Goal: Task Accomplishment & Management: Manage account settings

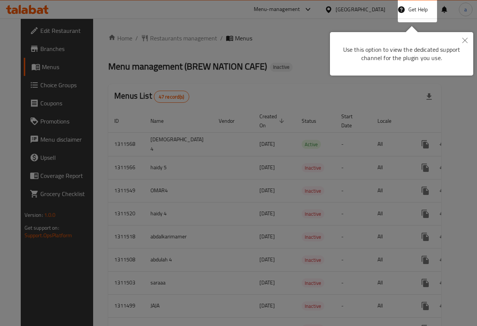
click at [466, 40] on icon "Close" at bounding box center [464, 40] width 5 height 5
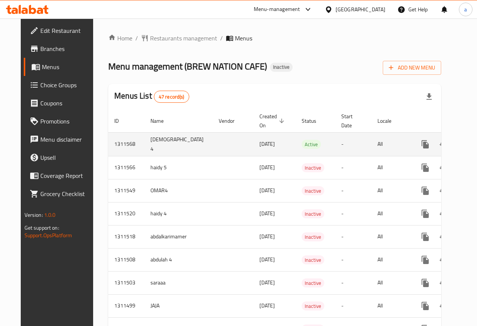
click at [153, 143] on td "[DEMOGRAPHIC_DATA] 4" at bounding box center [178, 144] width 68 height 24
click at [153, 143] on td "Adham 4" at bounding box center [178, 144] width 68 height 24
click at [214, 150] on td "enhanced table" at bounding box center [233, 144] width 41 height 24
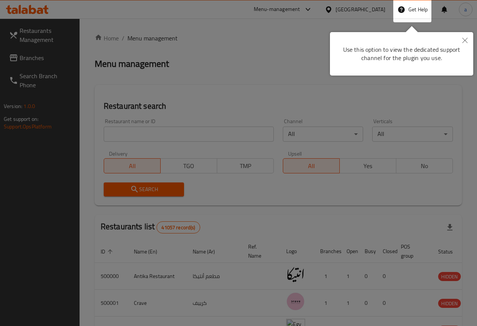
click at [467, 37] on button "Close" at bounding box center [465, 40] width 17 height 17
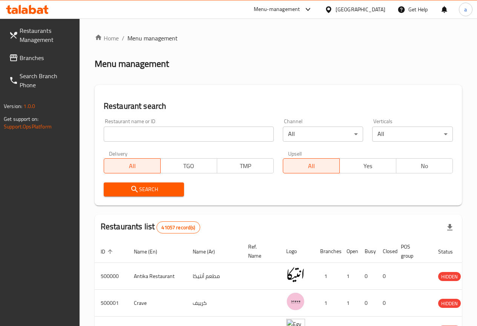
click at [373, 7] on div "Egypt" at bounding box center [361, 9] width 50 height 8
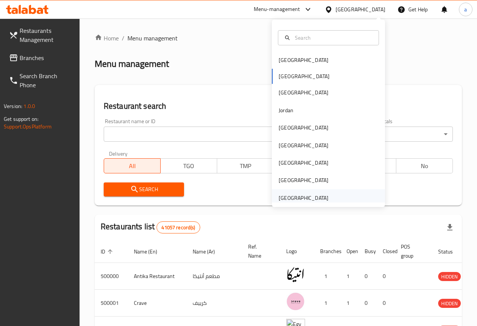
click at [322, 195] on div "[GEOGRAPHIC_DATA]" at bounding box center [304, 197] width 50 height 8
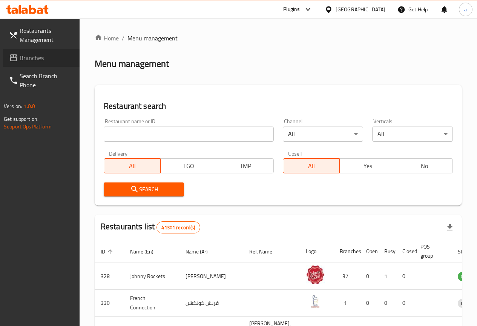
click at [22, 55] on span "Branches" at bounding box center [47, 57] width 54 height 9
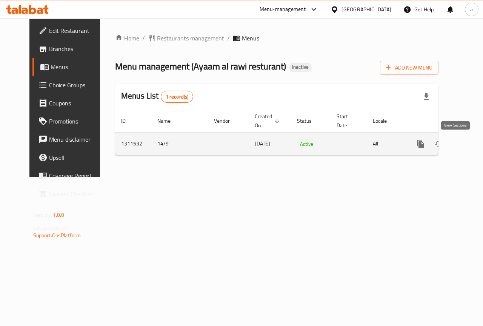
click at [471, 146] on icon "enhanced table" at bounding box center [474, 143] width 7 height 7
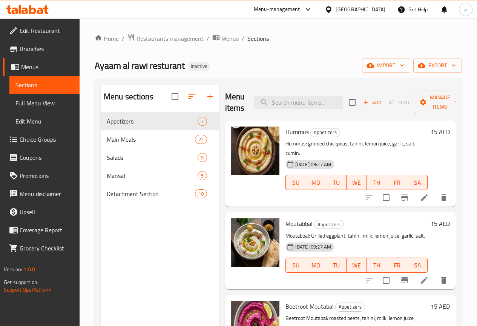
click at [258, 110] on div "Menu items Add Sort Manage items" at bounding box center [340, 102] width 231 height 36
click at [263, 103] on input "search" at bounding box center [298, 102] width 89 height 13
paste input "Fattet"
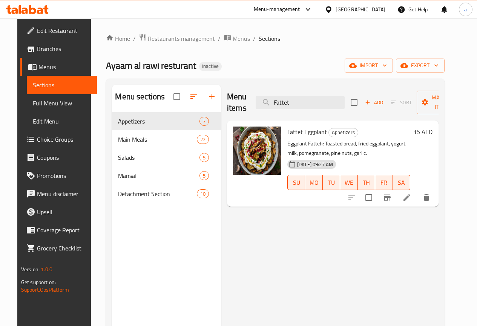
type input "Fattet"
click at [412, 195] on icon at bounding box center [406, 197] width 9 height 9
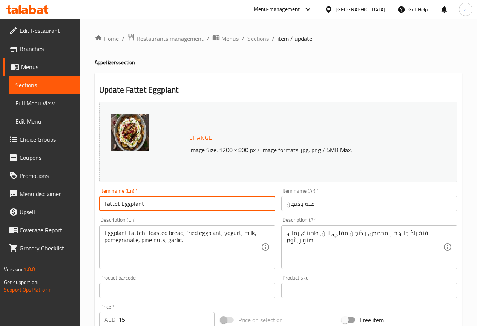
click at [119, 206] on input "Fattet Eggplant" at bounding box center [187, 203] width 176 height 15
type input "Fatteh Eggplant"
click at [154, 170] on div "Change Image Size: 1200 x 800 px / Image formats: jpg, png / 5MB Max." at bounding box center [278, 142] width 358 height 80
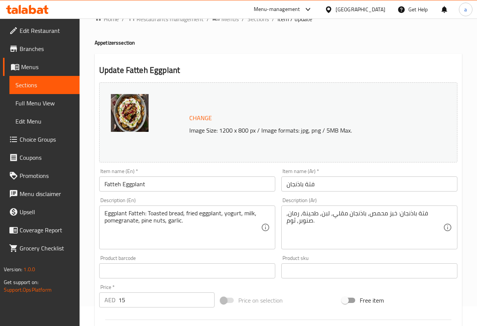
scroll to position [38, 0]
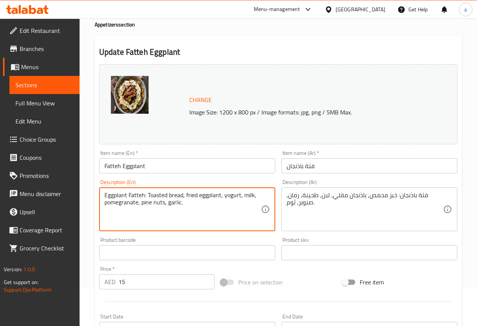
drag, startPoint x: 241, startPoint y: 197, endPoint x: 250, endPoint y: 195, distance: 9.1
click at [246, 199] on textarea "Eggplant Fatteh: Toasted bread, fried eggplant, yogurt, milk, pomegranate, pine…" at bounding box center [182, 209] width 157 height 36
drag, startPoint x: 244, startPoint y: 194, endPoint x: 253, endPoint y: 194, distance: 8.3
click at [253, 194] on textarea "Eggplant Fatteh: Toasted bread, fried eggplant, yogurt, milk, pomegranate, pine…" at bounding box center [182, 209] width 157 height 36
drag, startPoint x: 138, startPoint y: 203, endPoint x: 105, endPoint y: 203, distance: 32.4
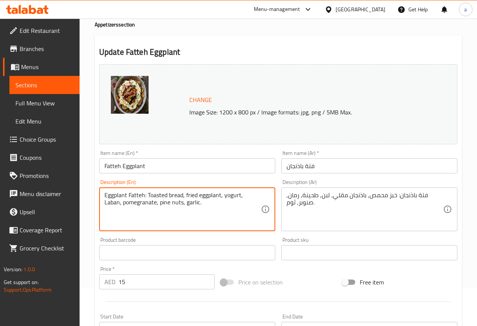
click at [105, 203] on textarea "Eggplant Fatteh: Toasted bread, fried eggplant, yogurt, Laban, pomegranate, pin…" at bounding box center [182, 209] width 157 height 36
click at [143, 206] on textarea "Eggplant Fatteh: Toasted bread, fried eggplant, yogurt, Laban, pomegranate, pin…" at bounding box center [182, 209] width 157 height 36
drag, startPoint x: 142, startPoint y: 204, endPoint x: 165, endPoint y: 207, distance: 23.1
click at [165, 207] on textarea "Eggplant Fatteh: Toasted bread, fried eggplant, yogurt, Laban, pomegranate, pin…" at bounding box center [182, 209] width 157 height 36
drag, startPoint x: 239, startPoint y: 195, endPoint x: 224, endPoint y: 196, distance: 14.8
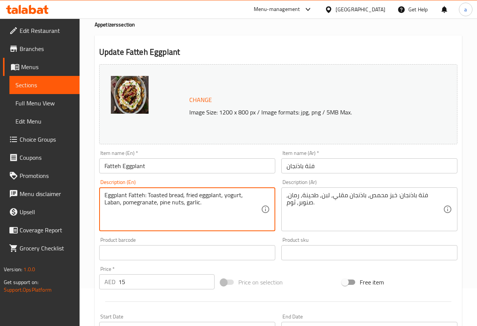
click at [224, 196] on textarea "Eggplant Fatteh: Toasted bread, fried eggplant, yogurt, Laban, pomegranate, pin…" at bounding box center [182, 209] width 157 height 36
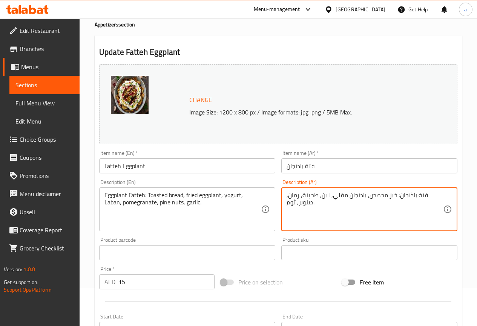
drag, startPoint x: 316, startPoint y: 194, endPoint x: 303, endPoint y: 195, distance: 13.6
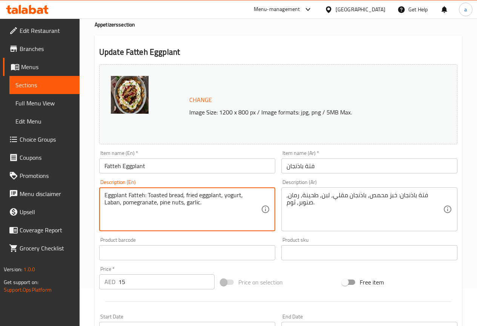
drag, startPoint x: 224, startPoint y: 197, endPoint x: 239, endPoint y: 200, distance: 15.7
paste textarea "Tahini"
type textarea "Eggplant Fatteh: Toasted bread, fried eggplant, Tahini, Laban, pomegranate, pin…"
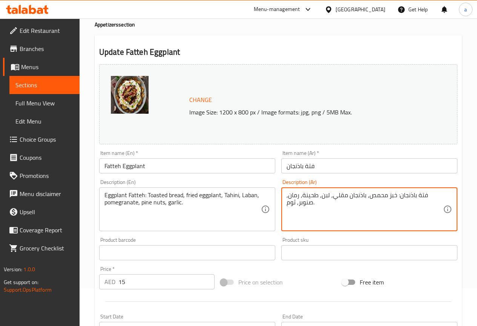
click at [325, 196] on textarea "فتة باذنجان: خبز محمص, باذنجان مقلي, لبن, طحينة, رمان, صنوبر, ثوم." at bounding box center [365, 209] width 157 height 36
click at [250, 179] on div "Description (En) Eggplant Fatteh: Toasted bread, fried eggplant, Tahini, Laban,…" at bounding box center [187, 205] width 176 height 52
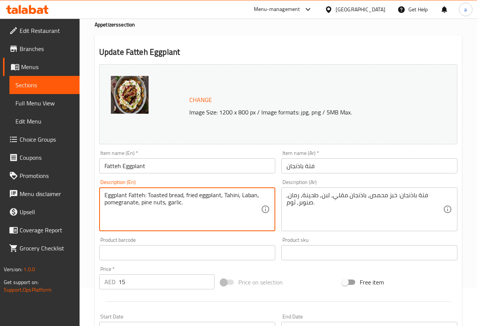
click at [170, 194] on textarea "Eggplant Fatteh: Toasted bread, fried eggplant, Tahini, Laban, pomegranate, pin…" at bounding box center [182, 209] width 157 height 36
click at [202, 197] on textarea "Eggplant Fatteh: Toasted bread, fried eggplant, Tahini, Laban, pomegranate, pin…" at bounding box center [182, 209] width 157 height 36
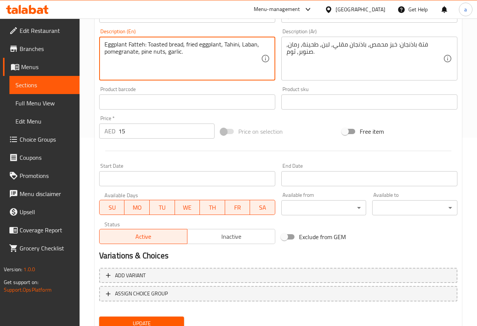
scroll to position [218, 0]
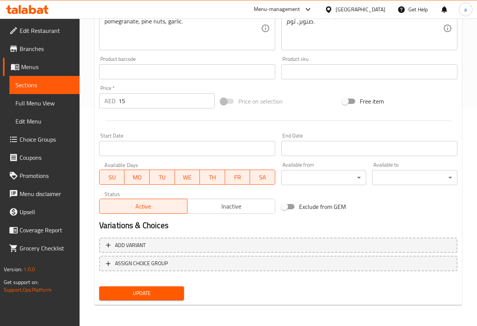
click at [172, 289] on span "Update" at bounding box center [141, 292] width 73 height 9
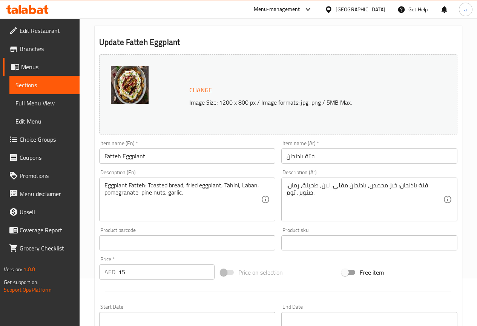
scroll to position [0, 0]
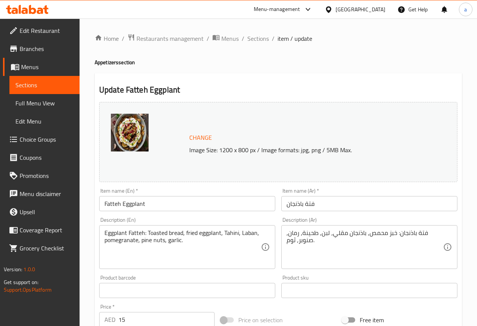
click at [19, 84] on span "Sections" at bounding box center [44, 84] width 58 height 9
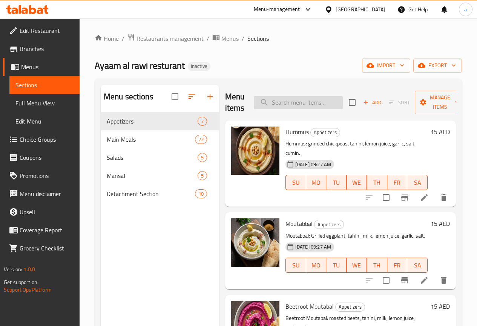
click at [284, 104] on input "search" at bounding box center [298, 102] width 89 height 13
paste input "unified"
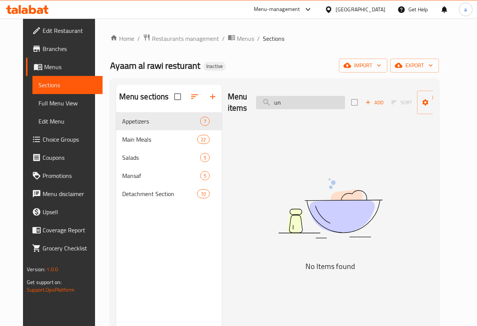
type input "u"
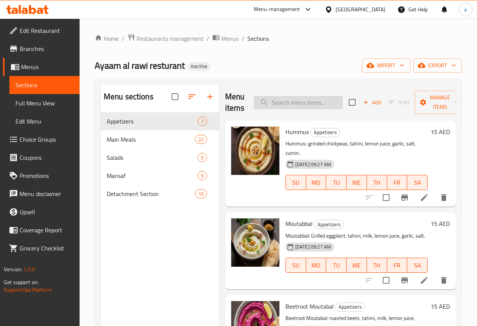
click at [274, 104] on input "search" at bounding box center [298, 102] width 89 height 13
paste input "unified"
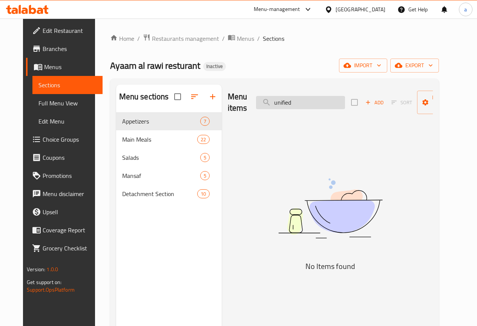
click at [259, 104] on input "unified" at bounding box center [300, 102] width 89 height 13
click at [290, 101] on input "unified" at bounding box center [300, 102] width 89 height 13
type input "u"
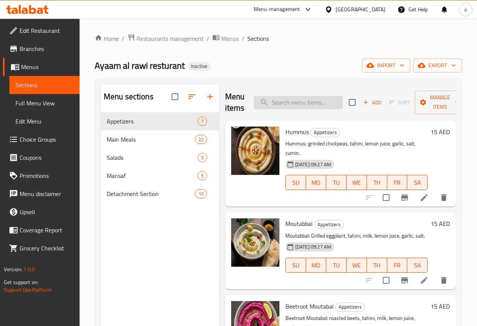
click at [280, 101] on input "search" at bounding box center [298, 102] width 89 height 13
paste input "Chicken Pea Rice"
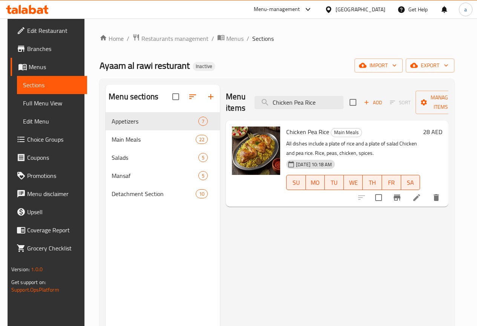
type input "Chicken Pea Rice"
click at [421, 198] on icon at bounding box center [416, 197] width 9 height 9
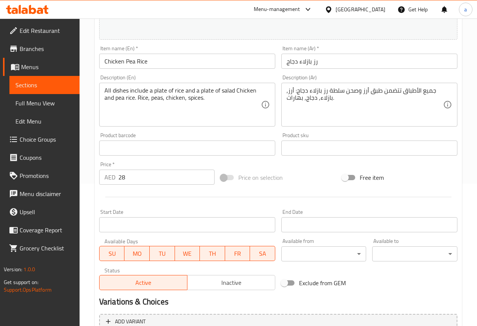
scroll to position [151, 0]
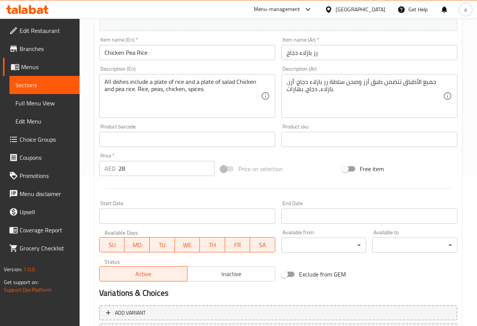
click at [149, 168] on input "28" at bounding box center [166, 168] width 96 height 15
type input "2"
type input "30"
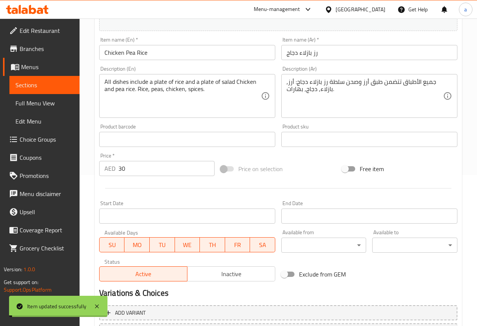
click at [179, 189] on div at bounding box center [278, 188] width 364 height 18
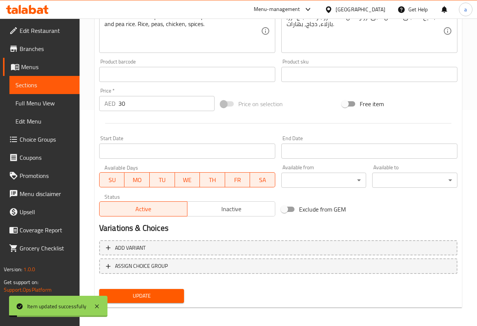
scroll to position [218, 0]
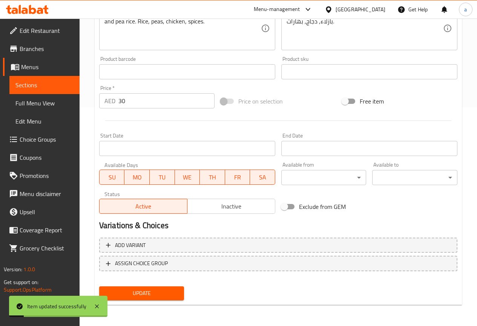
click at [172, 289] on span "Update" at bounding box center [141, 292] width 73 height 9
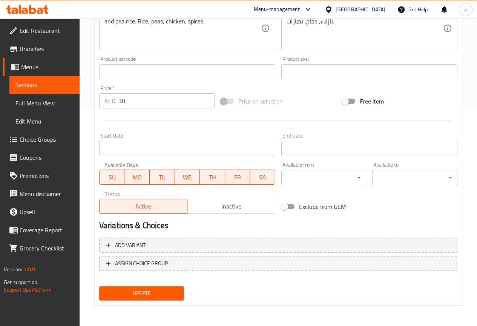
click at [53, 91] on link "Sections" at bounding box center [44, 85] width 70 height 18
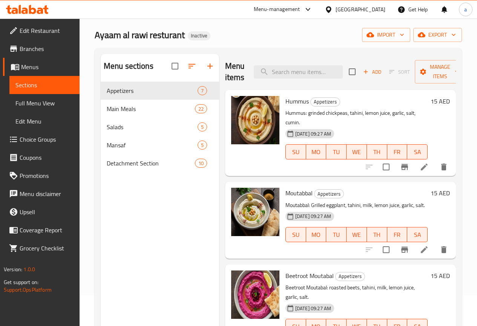
scroll to position [30, 0]
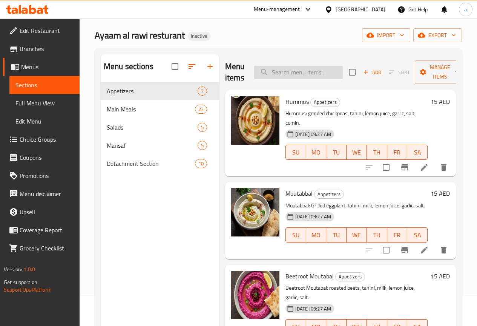
click at [292, 69] on input "search" at bounding box center [298, 72] width 89 height 13
paste input "Rice with Foul and Meat"
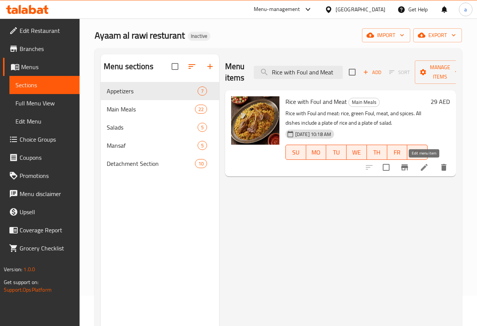
type input "Rice with Foul and Meat"
click at [421, 167] on icon at bounding box center [424, 167] width 9 height 9
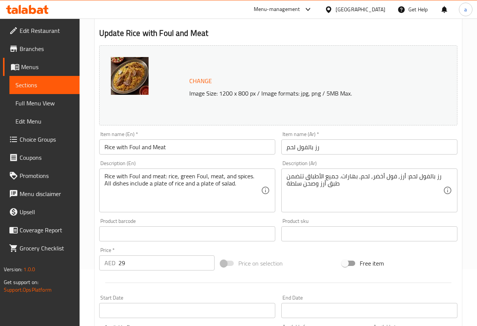
scroll to position [113, 0]
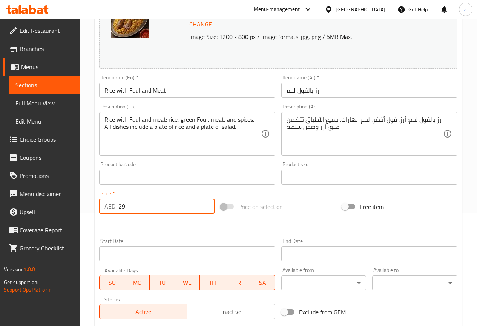
click at [137, 209] on input "29" at bounding box center [166, 205] width 96 height 15
type input "2"
type input "35"
click at [198, 228] on div at bounding box center [278, 226] width 364 height 18
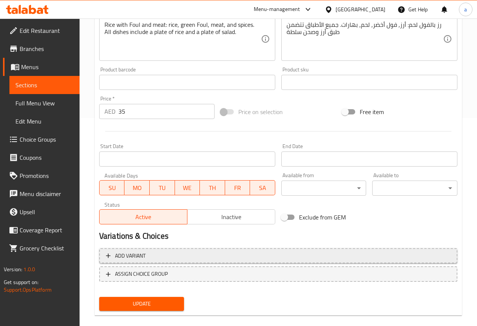
scroll to position [218, 0]
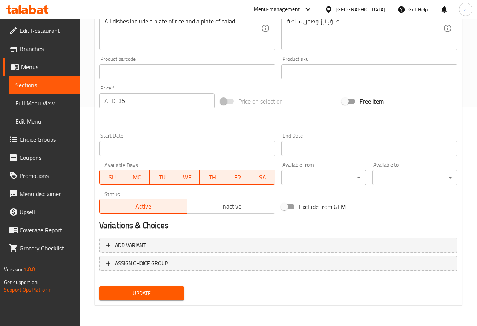
click at [177, 291] on span "Update" at bounding box center [141, 292] width 73 height 9
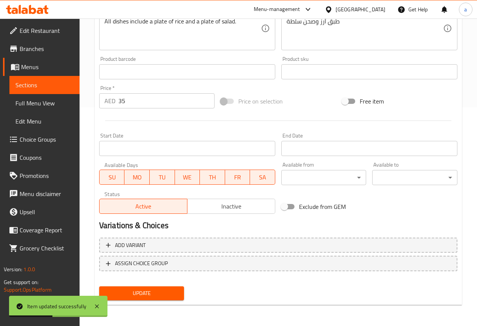
scroll to position [68, 0]
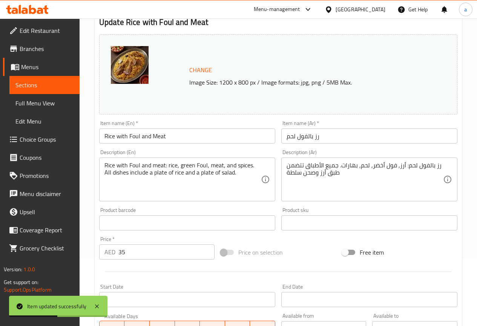
drag, startPoint x: 65, startPoint y: 84, endPoint x: 70, endPoint y: 83, distance: 4.7
click at [65, 84] on span "Sections" at bounding box center [44, 84] width 58 height 9
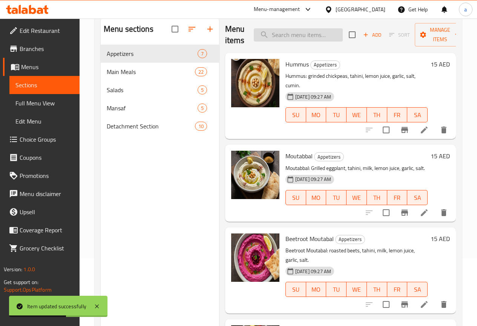
click at [279, 34] on input "search" at bounding box center [298, 34] width 89 height 13
paste input "Iraqi Dolma"
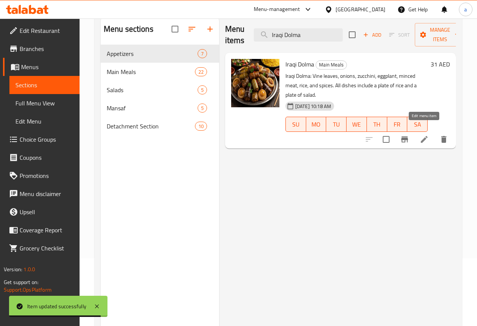
type input "Iraqi Dolma"
click at [421, 136] on icon at bounding box center [424, 139] width 7 height 7
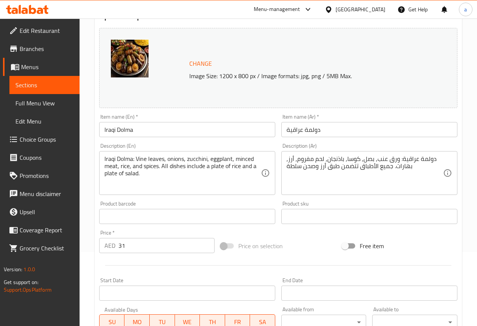
scroll to position [75, 0]
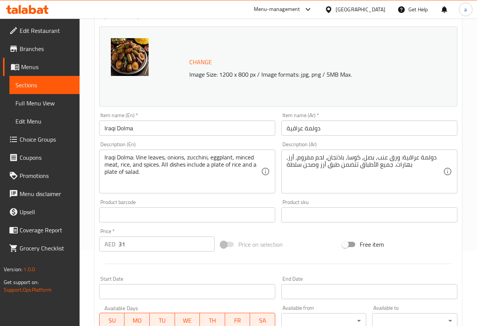
click at [147, 247] on input "31" at bounding box center [166, 243] width 96 height 15
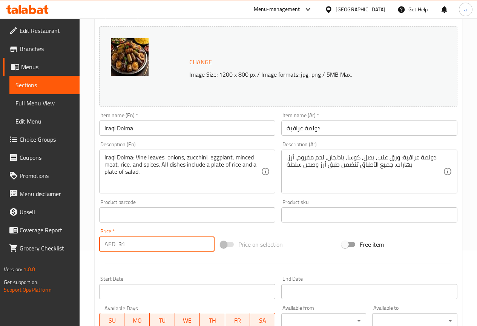
type input "3"
type input "65"
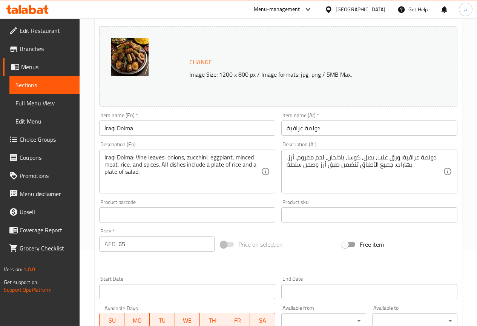
click at [160, 261] on div at bounding box center [278, 263] width 364 height 18
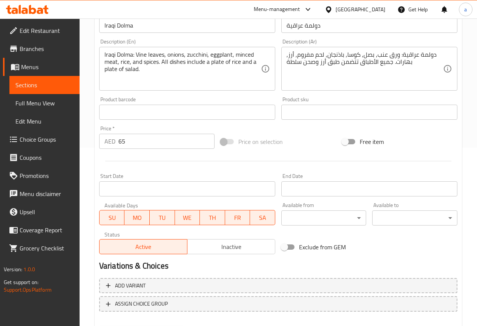
scroll to position [189, 0]
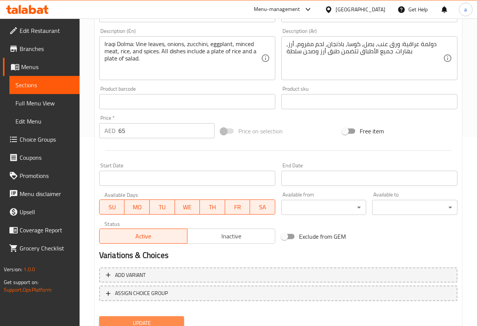
click at [150, 320] on span "Update" at bounding box center [141, 322] width 73 height 9
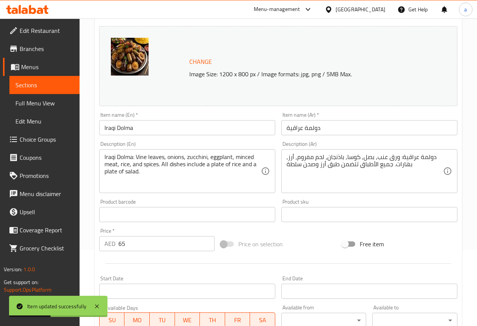
scroll to position [75, 0]
click at [60, 88] on span "Sections" at bounding box center [44, 84] width 58 height 9
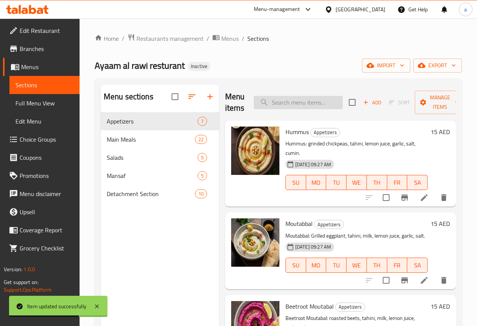
click at [276, 101] on input "search" at bounding box center [298, 102] width 89 height 13
paste input "Shishbark"
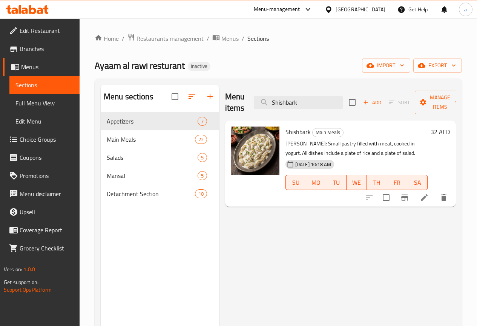
type input "Shishbark"
click at [424, 196] on icon at bounding box center [424, 197] width 9 height 9
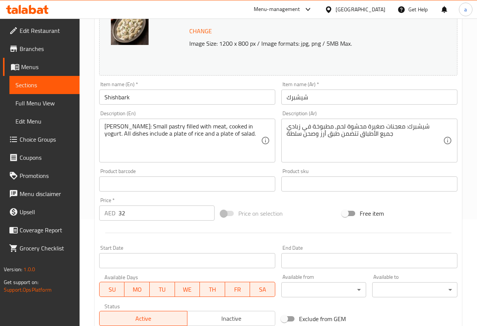
scroll to position [113, 0]
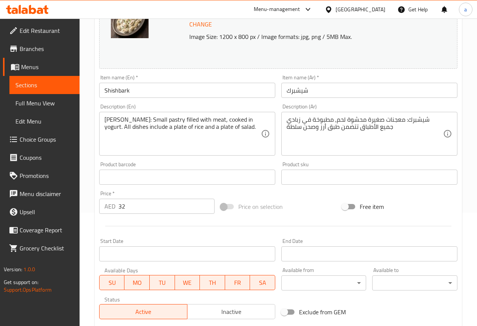
click at [135, 210] on input "32" at bounding box center [166, 205] width 96 height 15
type input "3"
type input "35"
click at [145, 224] on div at bounding box center [278, 226] width 364 height 18
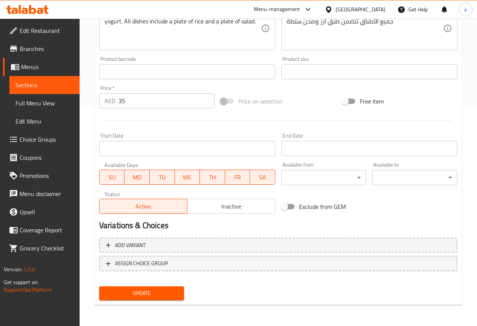
click at [152, 293] on span "Update" at bounding box center [141, 292] width 73 height 9
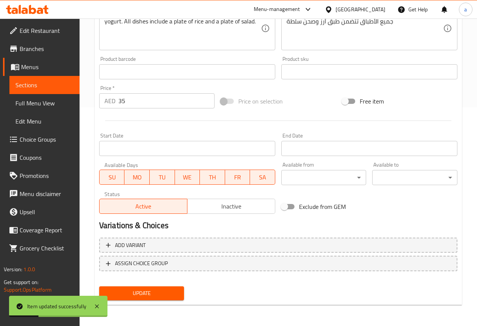
click at [42, 81] on span "Sections" at bounding box center [44, 84] width 58 height 9
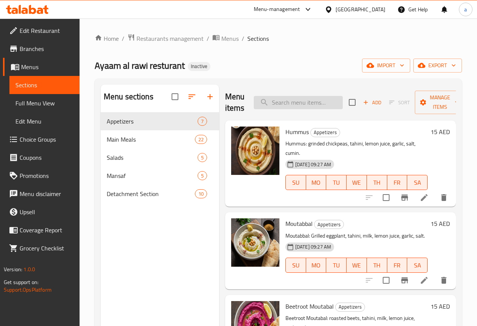
click at [267, 98] on input "search" at bounding box center [298, 102] width 89 height 13
paste input "Labneh"
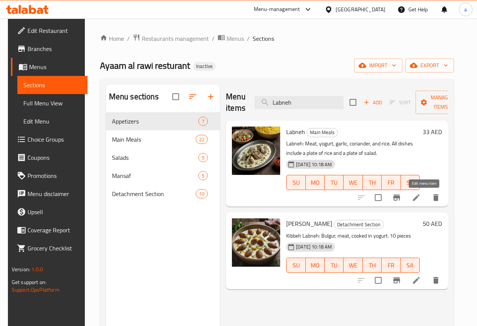
type input "Labneh"
click at [421, 200] on icon at bounding box center [416, 197] width 9 height 9
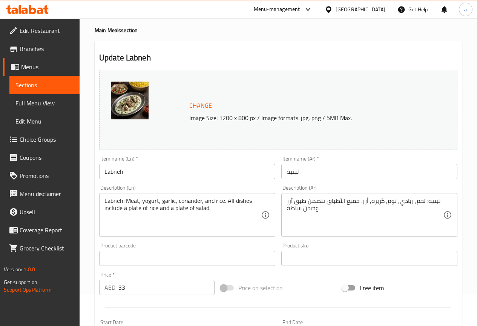
scroll to position [151, 0]
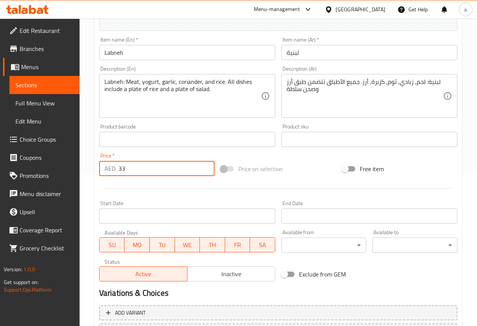
click at [137, 168] on input "33" at bounding box center [166, 168] width 96 height 15
type input "35"
click at [128, 184] on div at bounding box center [278, 188] width 364 height 18
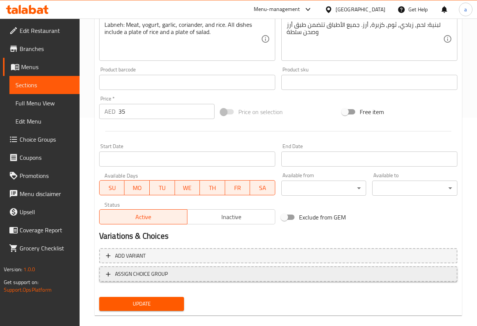
scroll to position [218, 0]
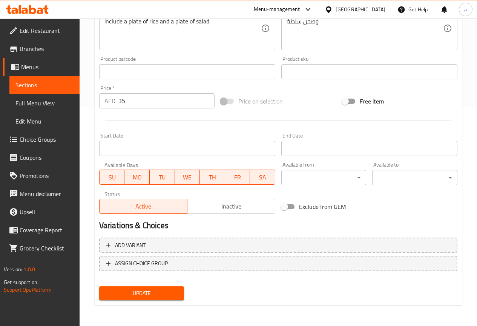
click at [147, 292] on span "Update" at bounding box center [141, 292] width 73 height 9
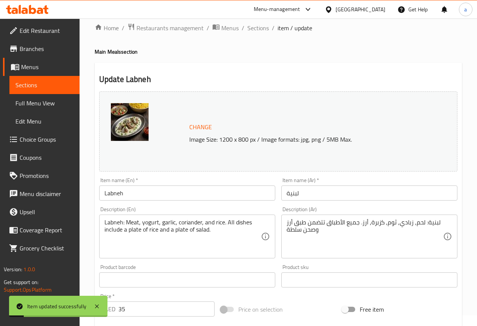
scroll to position [0, 0]
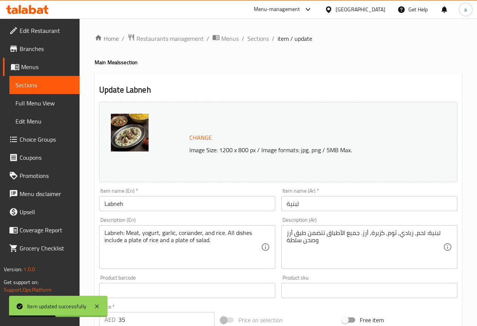
click at [41, 81] on span "Sections" at bounding box center [44, 84] width 58 height 9
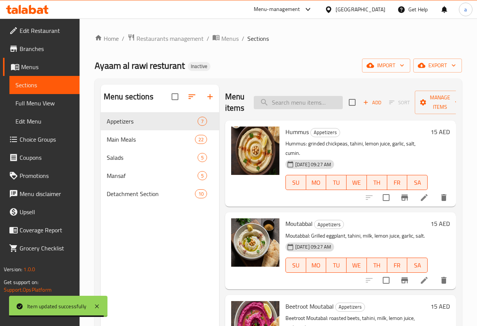
click at [254, 107] on input "search" at bounding box center [298, 102] width 89 height 13
paste input "[PERSON_NAME]"
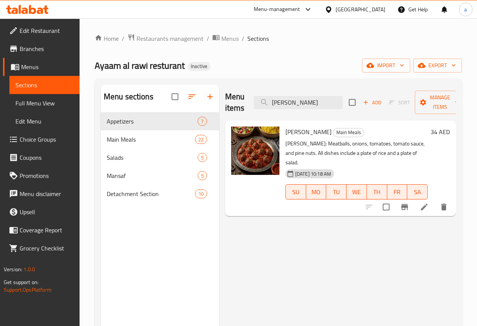
type input "[PERSON_NAME]"
click at [418, 200] on li at bounding box center [424, 207] width 21 height 14
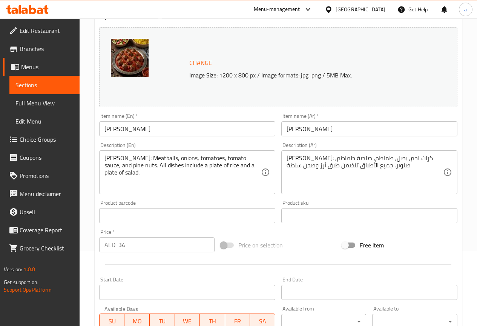
scroll to position [75, 0]
click at [138, 247] on input "34" at bounding box center [166, 243] width 96 height 15
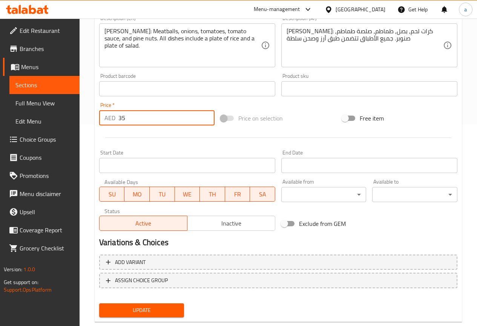
scroll to position [218, 0]
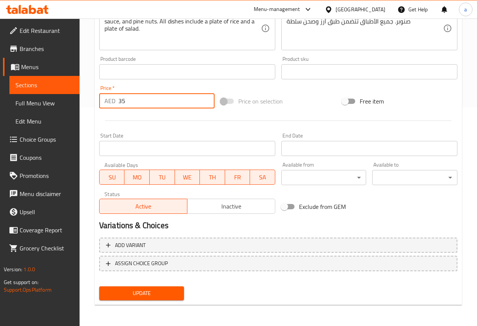
type input "35"
click at [160, 293] on span "Update" at bounding box center [141, 292] width 73 height 9
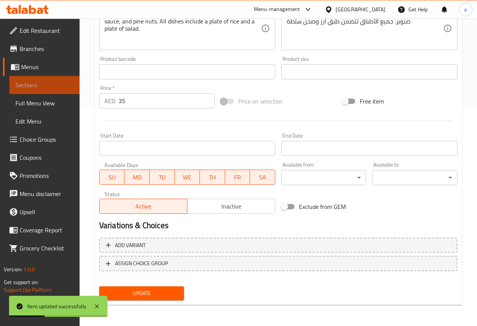
click at [52, 83] on span "Sections" at bounding box center [44, 84] width 58 height 9
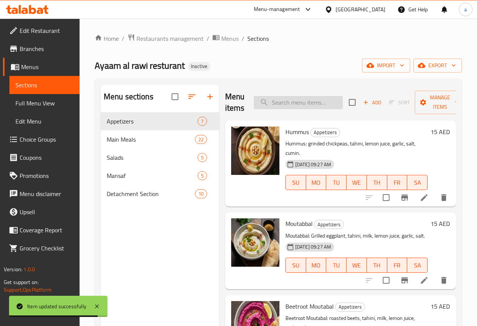
click at [296, 103] on input "search" at bounding box center [298, 102] width 89 height 13
paste input "Mulukhiyah"
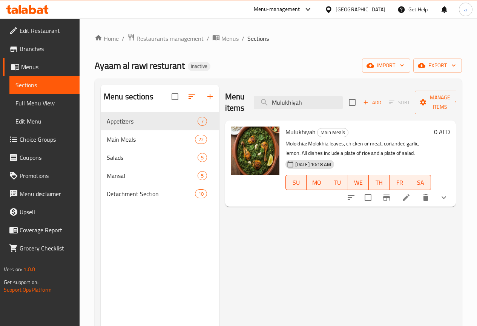
type input "Mulukhiyah"
click at [404, 195] on icon at bounding box center [406, 197] width 9 height 9
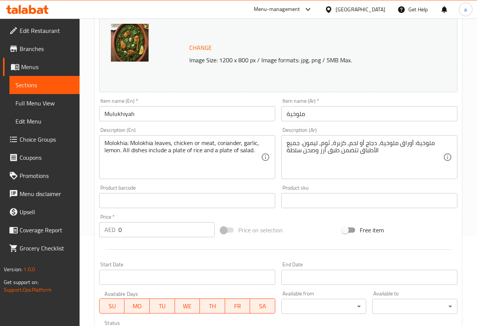
scroll to position [113, 0]
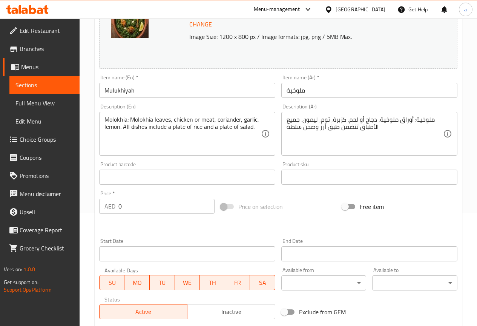
click at [188, 210] on input "0" at bounding box center [166, 205] width 96 height 15
click at [199, 226] on hr at bounding box center [278, 226] width 346 height 0
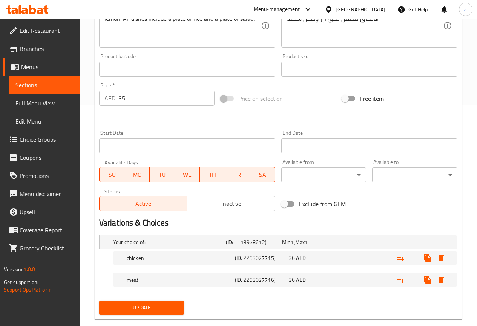
scroll to position [235, 0]
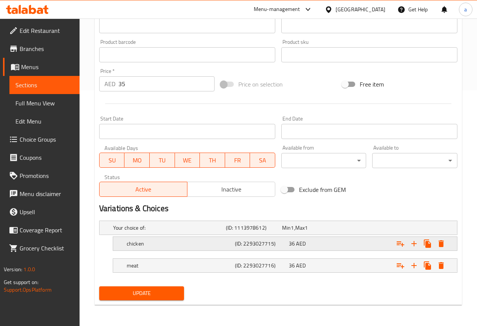
click at [292, 246] on span "36" at bounding box center [292, 243] width 6 height 10
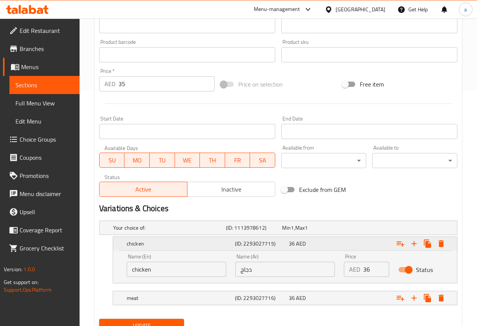
click at [292, 246] on span "36" at bounding box center [292, 243] width 6 height 10
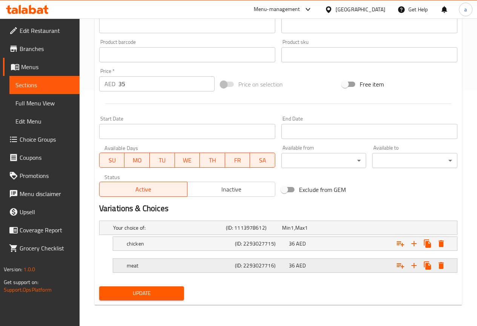
click at [282, 262] on h5 "(ID: 2293027716)" at bounding box center [260, 265] width 51 height 8
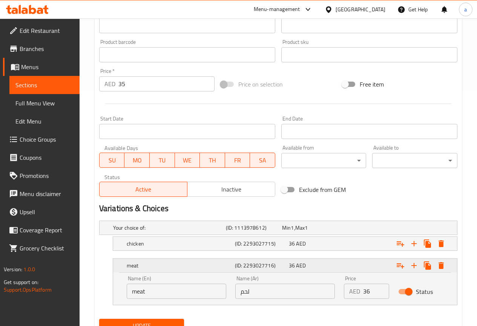
click at [282, 262] on h5 "(ID: 2293027716)" at bounding box center [260, 265] width 51 height 8
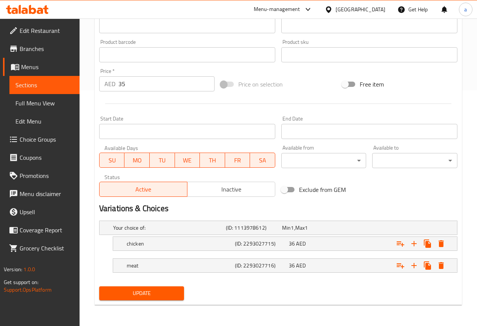
click at [144, 83] on input "35" at bounding box center [166, 83] width 96 height 15
type input "3"
type input "0"
click at [136, 97] on div at bounding box center [278, 103] width 364 height 18
click at [330, 246] on div "36 AED" at bounding box center [314, 244] width 51 height 8
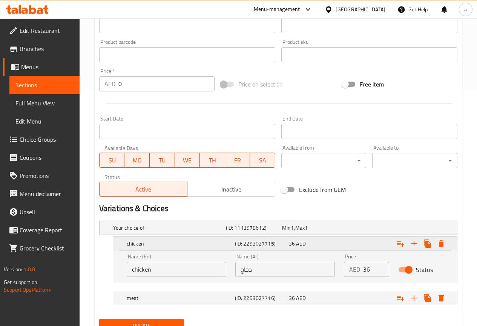
click at [330, 246] on div "36 AED" at bounding box center [314, 244] width 51 height 8
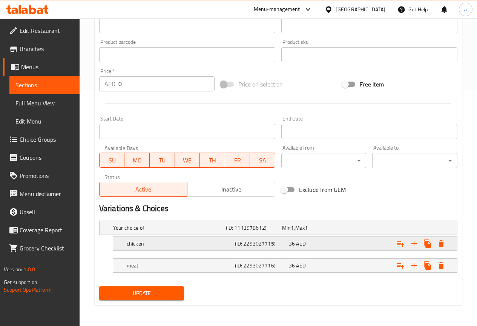
click at [288, 246] on div "36 AED" at bounding box center [314, 243] width 54 height 11
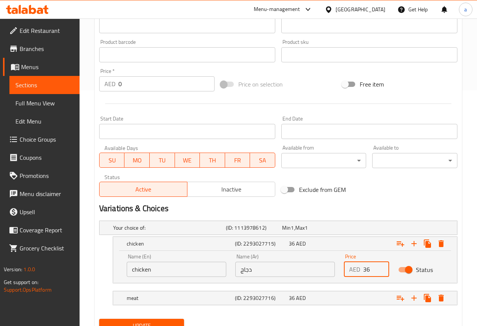
click at [372, 269] on input "36" at bounding box center [376, 268] width 26 height 15
type input "35"
click at [322, 298] on div "36 AED" at bounding box center [314, 298] width 51 height 8
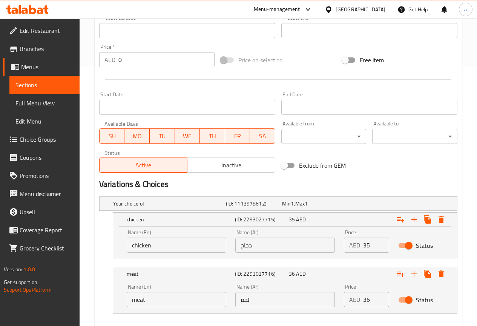
scroll to position [273, 0]
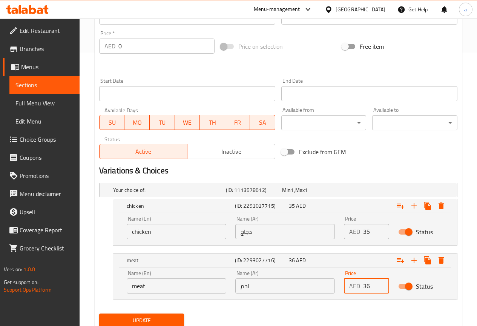
click at [376, 284] on input "36" at bounding box center [376, 285] width 26 height 15
type input "35"
click at [333, 170] on h2 "Variations & Choices" at bounding box center [278, 170] width 358 height 11
click at [135, 45] on input "0" at bounding box center [166, 45] width 96 height 15
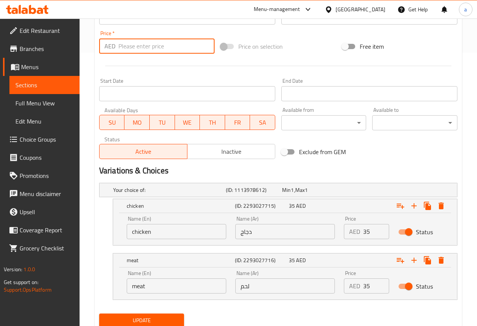
type input "0"
click at [131, 69] on div at bounding box center [278, 66] width 364 height 18
click at [149, 48] on input "0" at bounding box center [166, 45] width 96 height 15
type input "35"
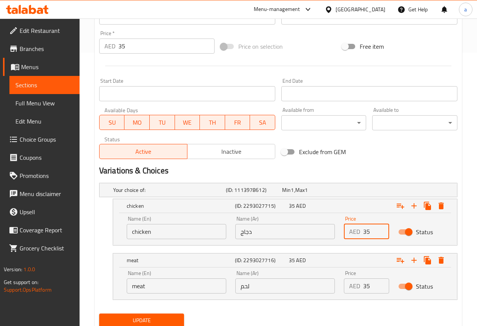
click at [375, 235] on input "35" at bounding box center [376, 231] width 26 height 15
type input "3"
type input "0"
click at [377, 283] on input "35" at bounding box center [376, 285] width 26 height 15
type input "3"
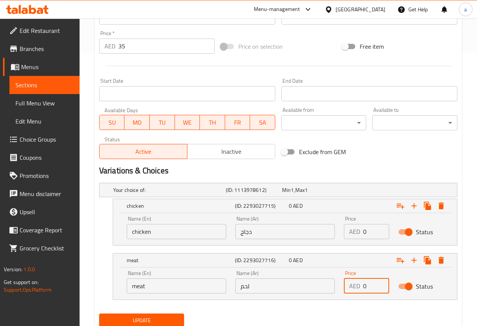
type input "0"
click at [361, 159] on div "Exclude from GEM" at bounding box center [338, 151] width 121 height 20
click at [174, 316] on span "Update" at bounding box center [141, 319] width 73 height 9
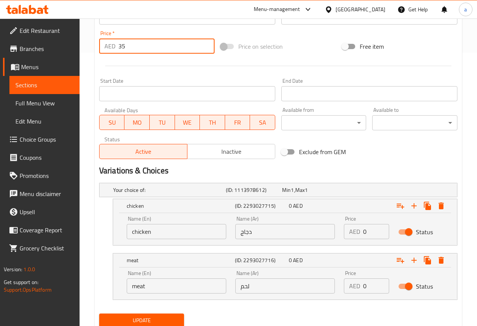
click at [129, 48] on input "35" at bounding box center [166, 45] width 96 height 15
type input "3"
type input "0"
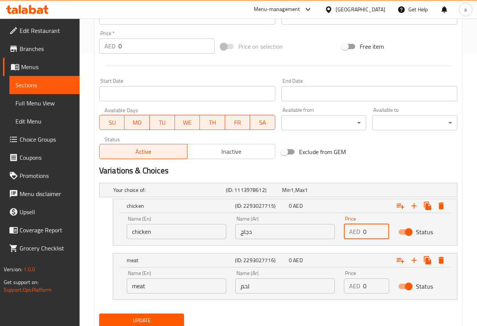
click at [378, 230] on input "0" at bounding box center [376, 231] width 26 height 15
type input "35"
click at [371, 282] on input "0" at bounding box center [376, 285] width 26 height 15
type input "35"
click at [163, 317] on span "Update" at bounding box center [141, 319] width 73 height 9
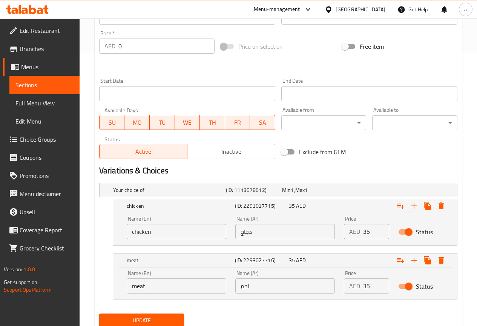
drag, startPoint x: 47, startPoint y: 84, endPoint x: 87, endPoint y: 78, distance: 40.6
click at [47, 84] on span "Sections" at bounding box center [44, 84] width 58 height 9
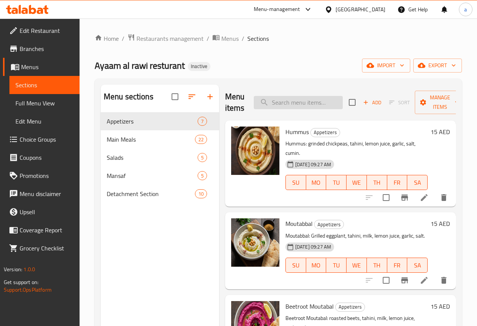
click at [265, 103] on input "search" at bounding box center [298, 102] width 89 height 13
paste input "[PERSON_NAME] Mansaf"
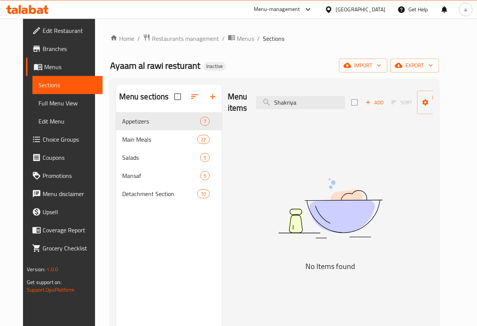
type input "Shakriya"
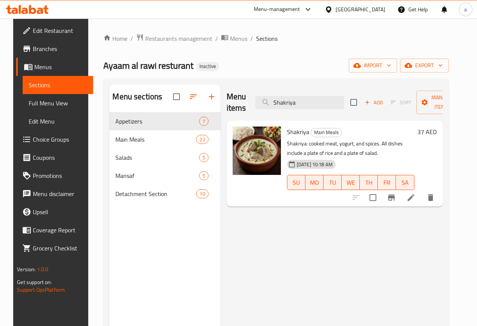
click at [416, 199] on icon at bounding box center [411, 197] width 9 height 9
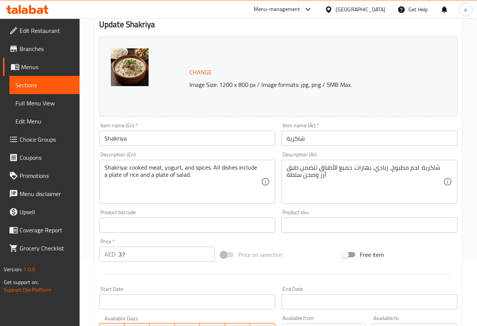
scroll to position [151, 0]
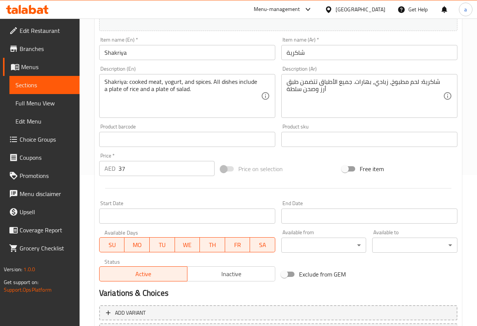
click at [140, 168] on input "37" at bounding box center [166, 168] width 96 height 15
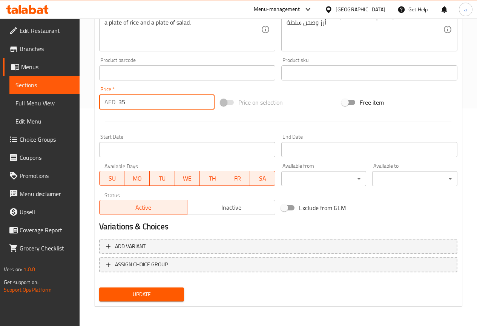
scroll to position [218, 0]
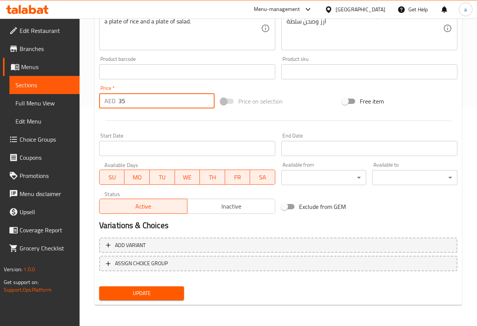
type input "35"
click at [145, 292] on span "Update" at bounding box center [141, 292] width 73 height 9
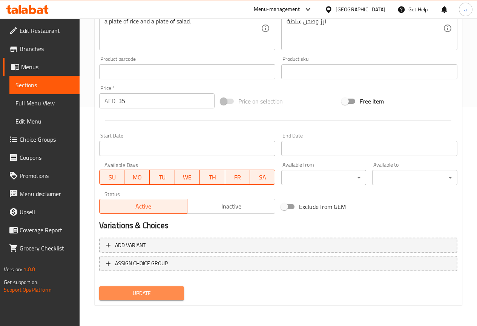
click at [166, 291] on span "Update" at bounding box center [141, 292] width 73 height 9
drag, startPoint x: 151, startPoint y: 287, endPoint x: 149, endPoint y: 282, distance: 5.7
click at [151, 287] on button "Update" at bounding box center [141, 293] width 85 height 14
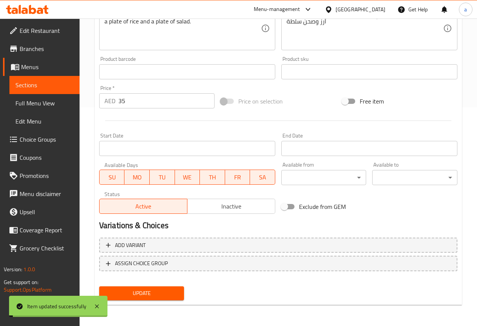
click at [53, 89] on span "Sections" at bounding box center [44, 84] width 58 height 9
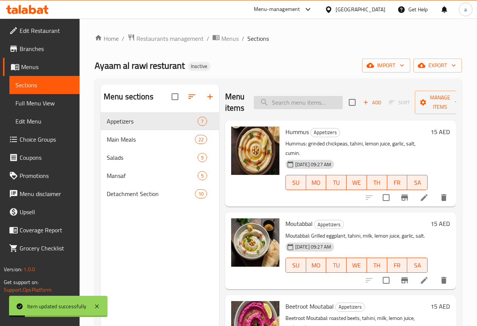
click at [276, 100] on input "search" at bounding box center [298, 102] width 89 height 13
paste input "Jordanian Mansaf"
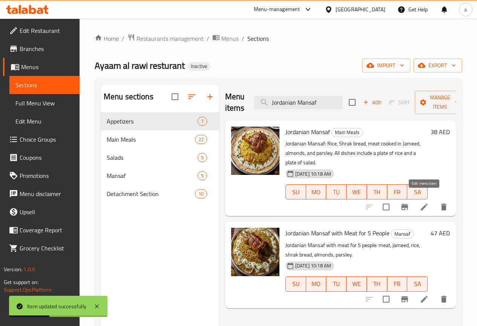
type input "Jordanian Mansaf"
click at [422, 202] on icon at bounding box center [424, 206] width 9 height 9
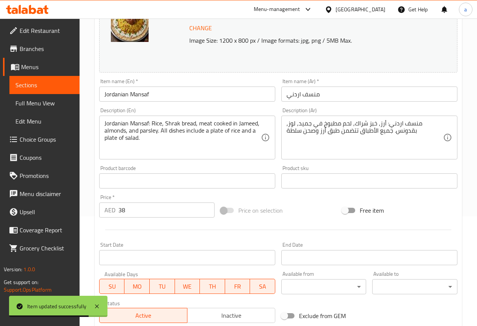
scroll to position [113, 0]
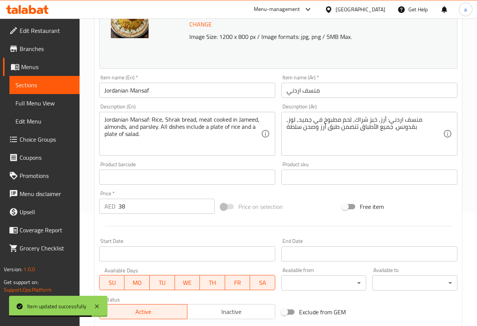
click at [142, 204] on input "38" at bounding box center [166, 205] width 96 height 15
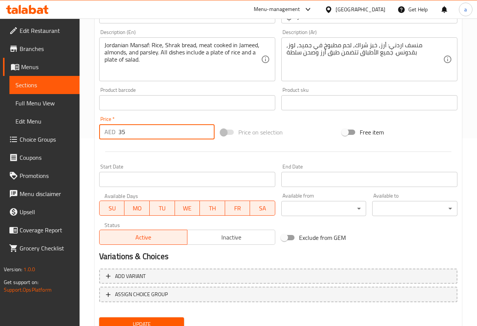
scroll to position [218, 0]
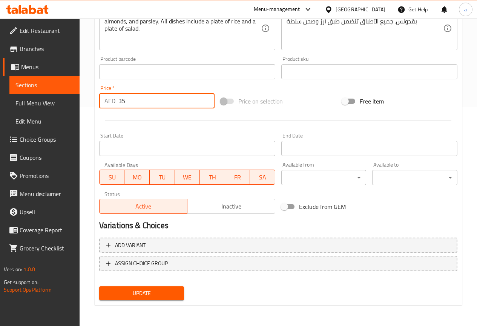
type input "35"
click at [152, 293] on span "Update" at bounding box center [141, 292] width 73 height 9
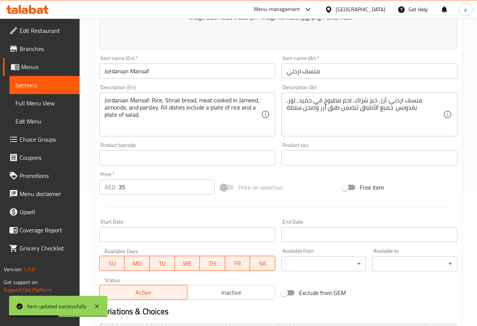
scroll to position [68, 0]
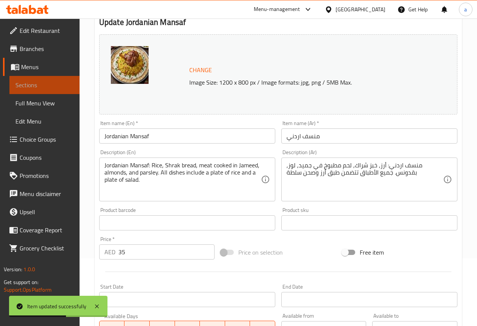
click at [45, 88] on span "Sections" at bounding box center [44, 84] width 58 height 9
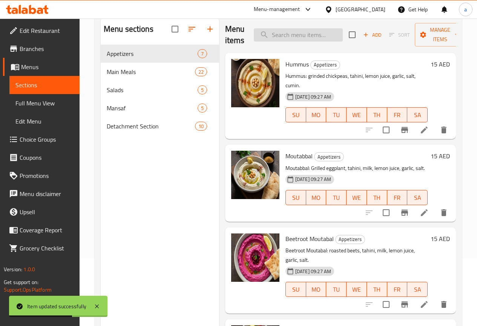
click at [288, 36] on input "search" at bounding box center [298, 34] width 89 height 13
paste input "Fasolia"
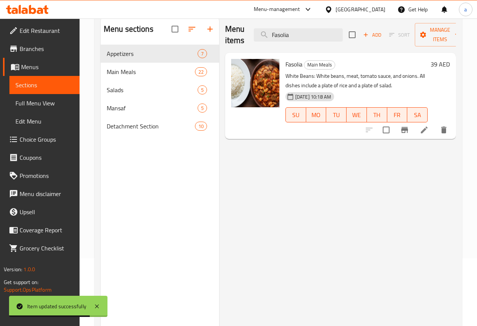
type input "Fasolia"
click at [425, 130] on icon at bounding box center [424, 129] width 7 height 7
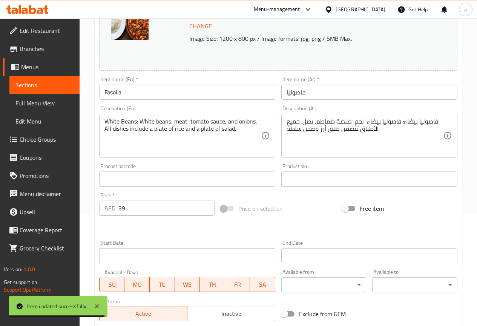
scroll to position [113, 0]
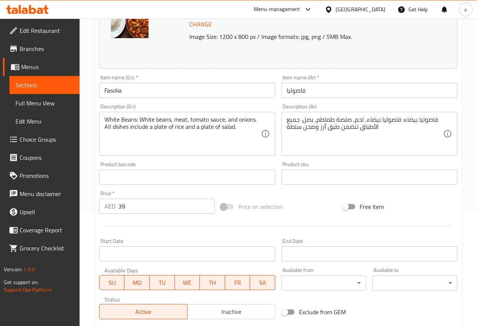
click at [134, 210] on input "39" at bounding box center [166, 205] width 96 height 15
type input "35"
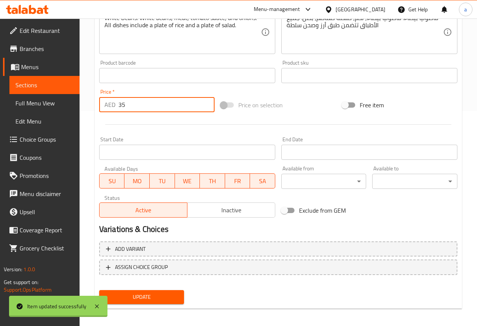
scroll to position [218, 0]
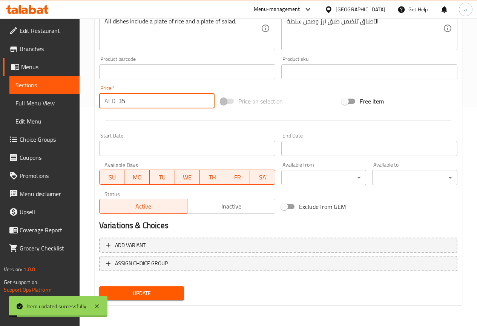
click at [149, 295] on span "Update" at bounding box center [141, 292] width 73 height 9
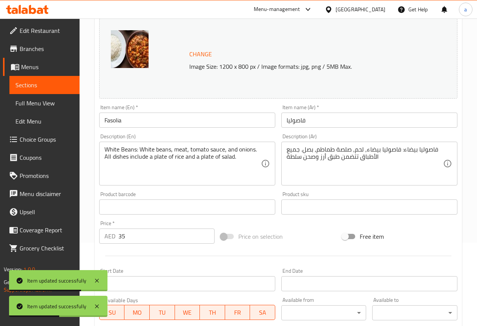
scroll to position [68, 0]
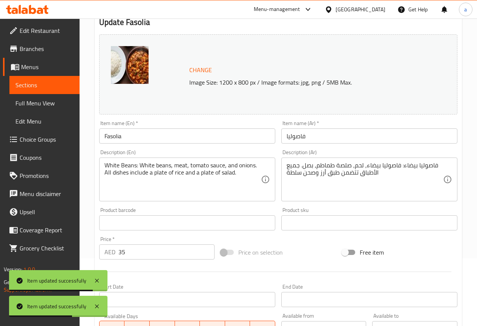
drag, startPoint x: 46, startPoint y: 84, endPoint x: 94, endPoint y: 86, distance: 48.3
click at [46, 84] on span "Sections" at bounding box center [44, 84] width 58 height 9
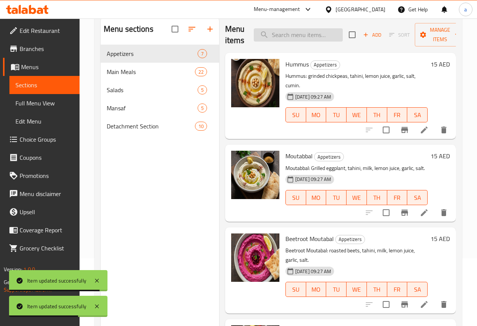
click at [275, 41] on input "search" at bounding box center [298, 34] width 89 height 13
paste input "Beans"
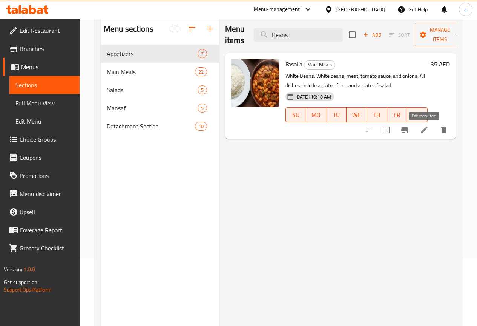
type input "Beans"
click at [422, 129] on icon at bounding box center [424, 129] width 9 height 9
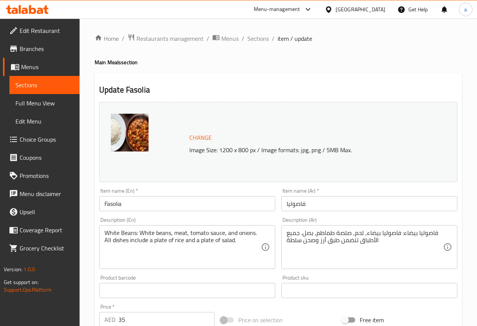
click at [46, 84] on span "Sections" at bounding box center [44, 84] width 58 height 9
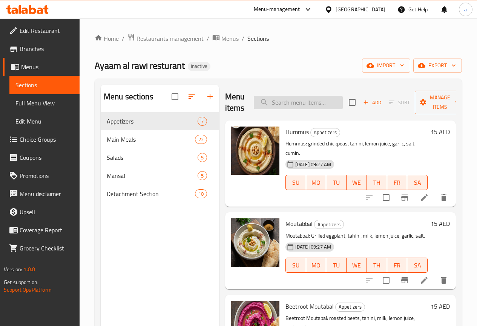
click at [289, 106] on input "search" at bounding box center [298, 102] width 89 height 13
paste input "[PERSON_NAME]"
type input "[PERSON_NAME]"
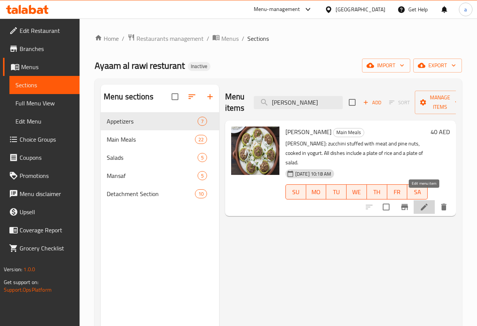
click at [426, 203] on icon at bounding box center [424, 206] width 7 height 7
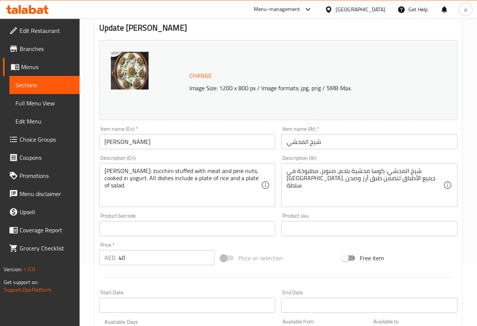
scroll to position [75, 0]
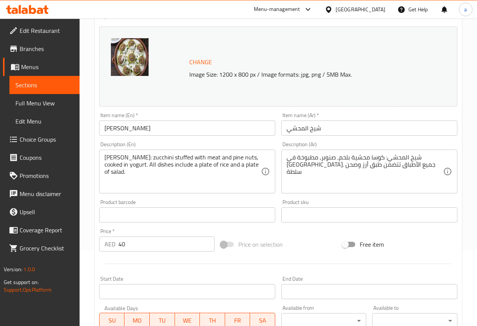
click at [141, 244] on input "40" at bounding box center [166, 243] width 96 height 15
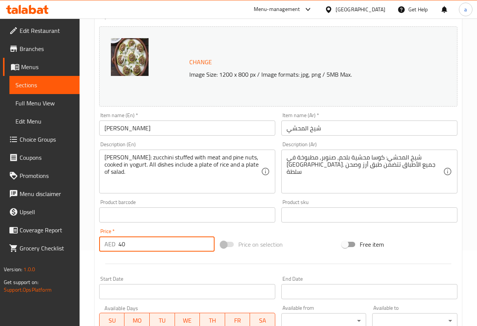
type input "4"
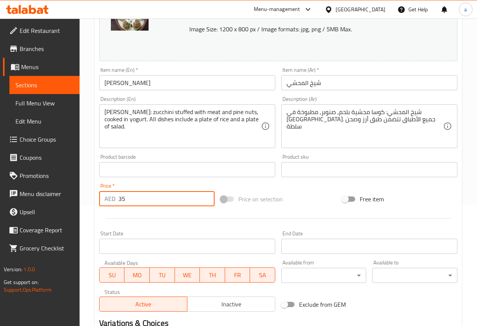
scroll to position [189, 0]
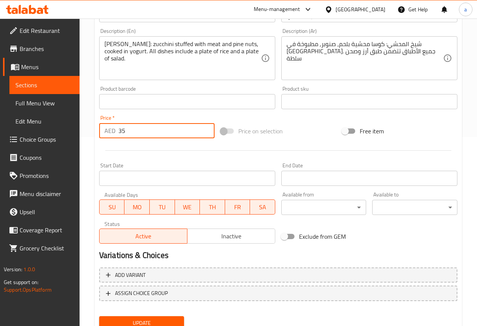
type input "35"
click at [177, 306] on nav at bounding box center [278, 307] width 358 height 6
click at [174, 317] on button "Update" at bounding box center [141, 323] width 85 height 14
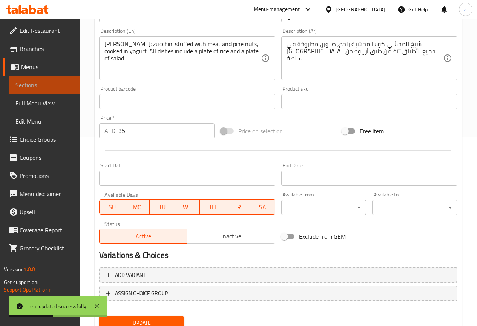
click at [45, 89] on span "Sections" at bounding box center [44, 84] width 58 height 9
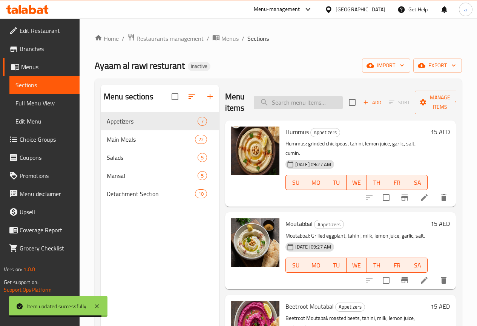
click at [270, 107] on input "search" at bounding box center [298, 102] width 89 height 13
paste input "Mixed Vegetables"
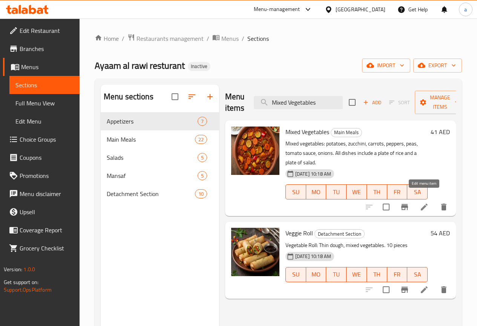
type input "Mixed Vegetables"
click at [427, 202] on icon at bounding box center [424, 206] width 9 height 9
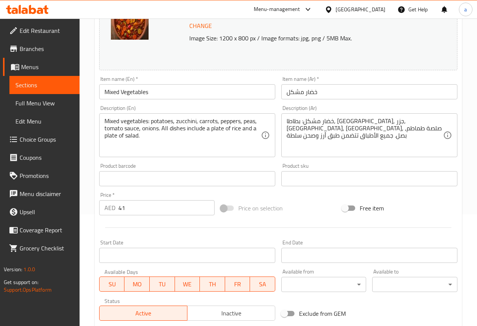
scroll to position [113, 0]
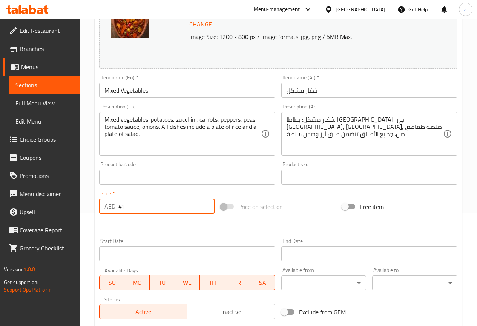
drag, startPoint x: 122, startPoint y: 204, endPoint x: 115, endPoint y: 206, distance: 7.7
click at [115, 206] on div "AED 41 Price *" at bounding box center [156, 205] width 115 height 15
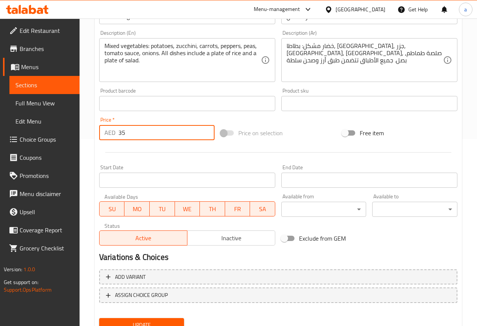
scroll to position [218, 0]
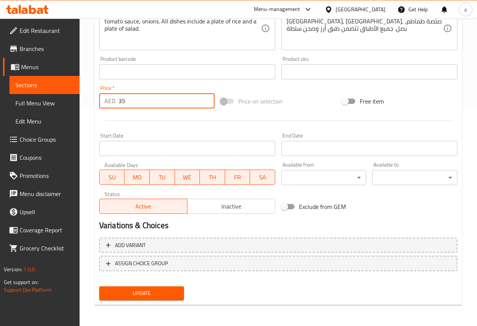
type input "35"
click at [165, 289] on span "Update" at bounding box center [141, 292] width 73 height 9
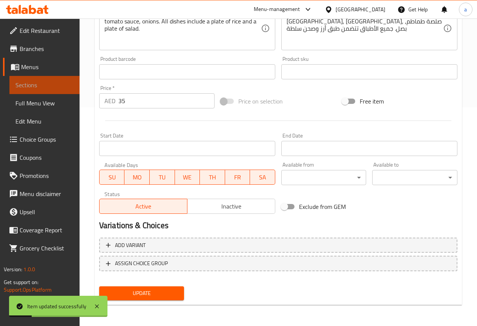
click at [57, 85] on span "Sections" at bounding box center [44, 84] width 58 height 9
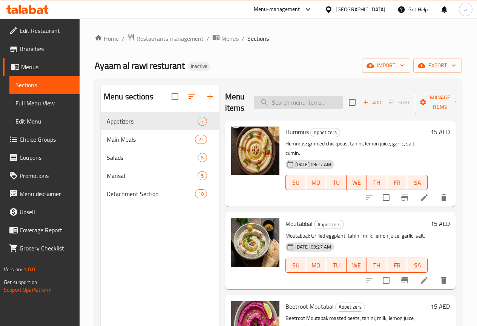
click at [274, 106] on input "search" at bounding box center [298, 102] width 89 height 13
paste input "Mexicano"
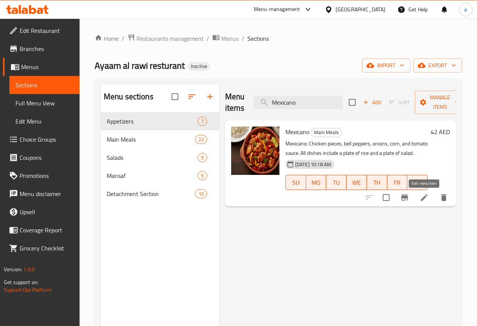
type input "Mexicano"
click at [424, 196] on icon at bounding box center [424, 197] width 9 height 9
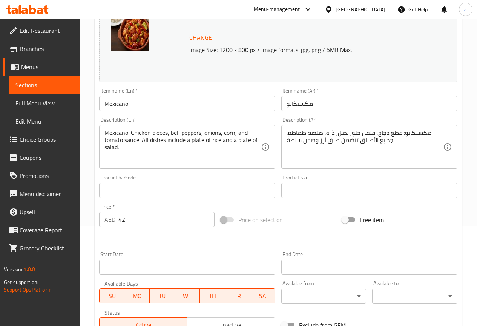
scroll to position [113, 0]
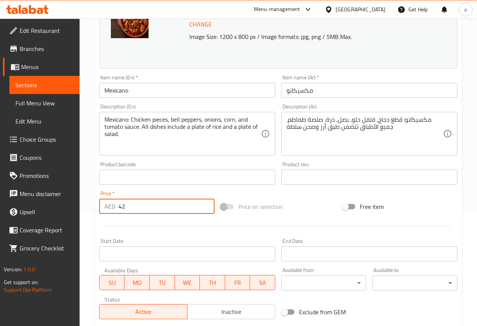
click at [151, 203] on input "42" at bounding box center [166, 205] width 96 height 15
type input "4"
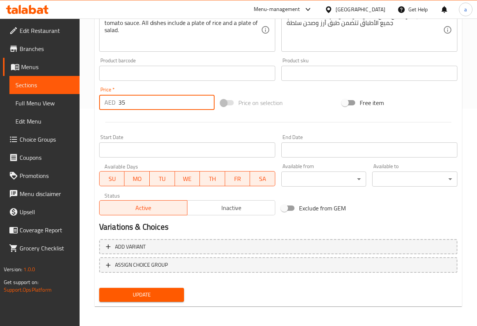
scroll to position [218, 0]
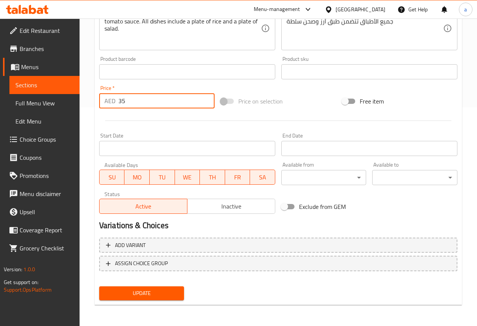
type input "35"
click at [161, 290] on span "Update" at bounding box center [141, 292] width 73 height 9
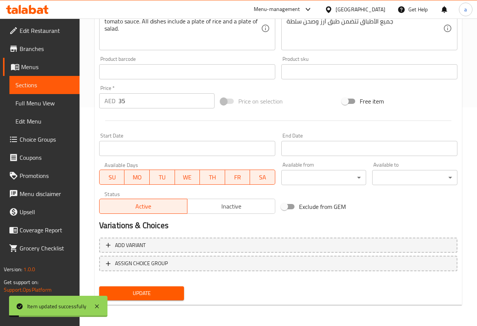
click at [68, 82] on span "Sections" at bounding box center [44, 84] width 58 height 9
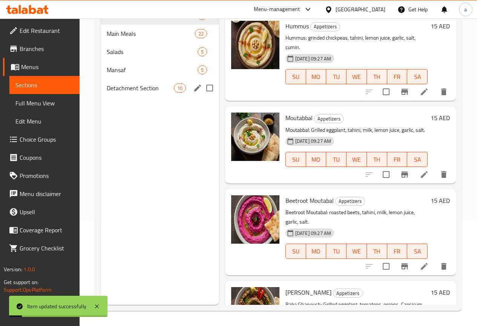
scroll to position [106, 0]
